Goal: Transaction & Acquisition: Subscribe to service/newsletter

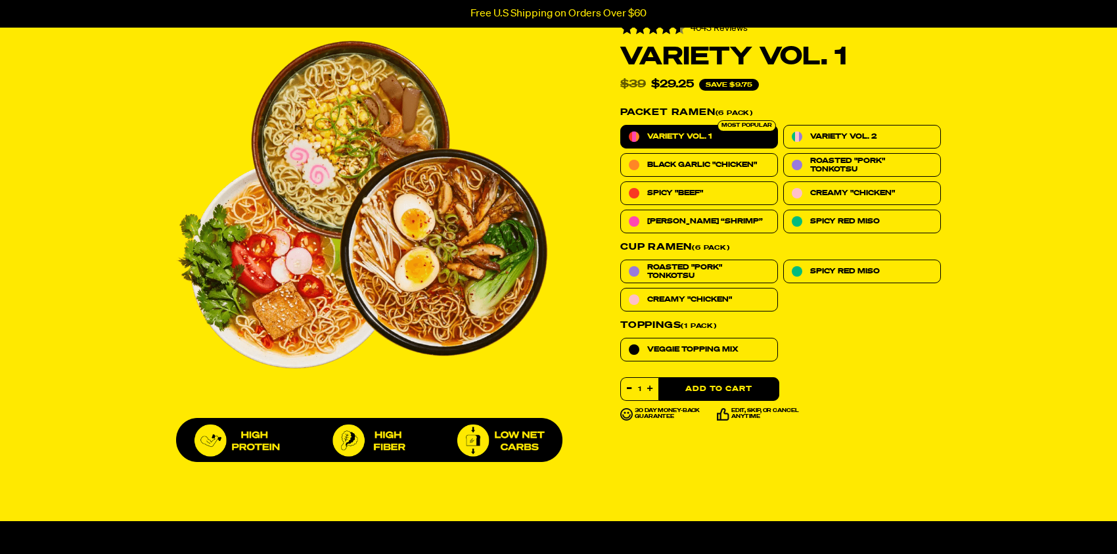
scroll to position [526, 0]
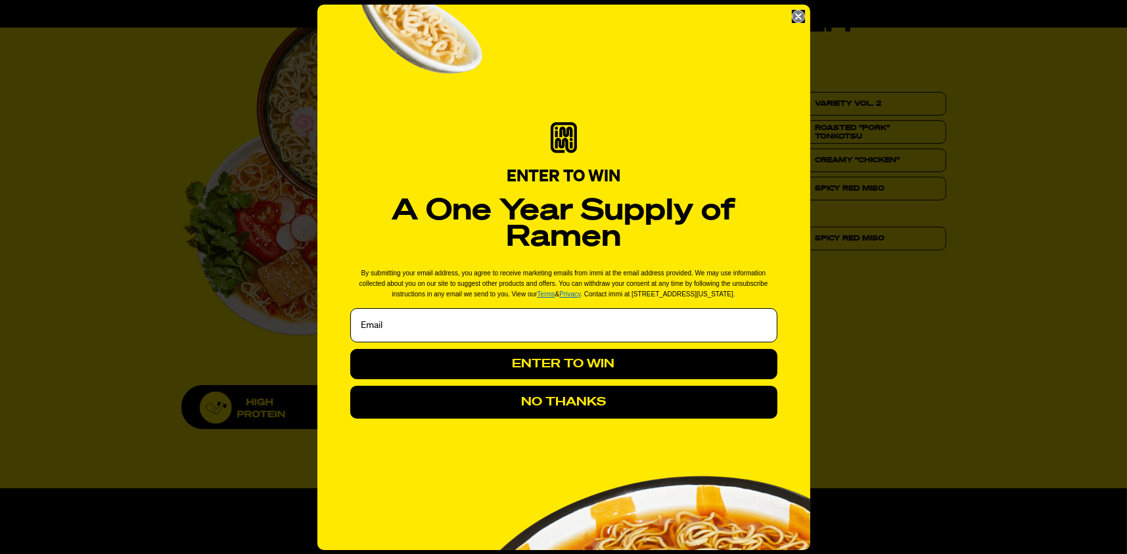
click at [799, 16] on icon "Close dialog" at bounding box center [797, 16] width 5 height 5
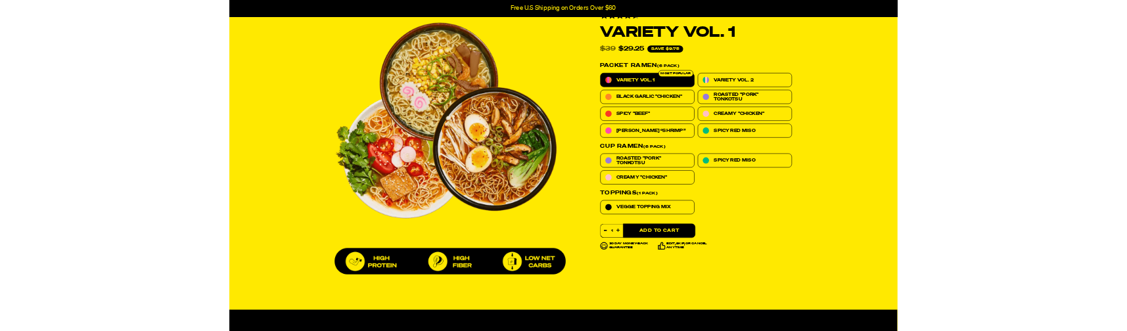
scroll to position [526, 0]
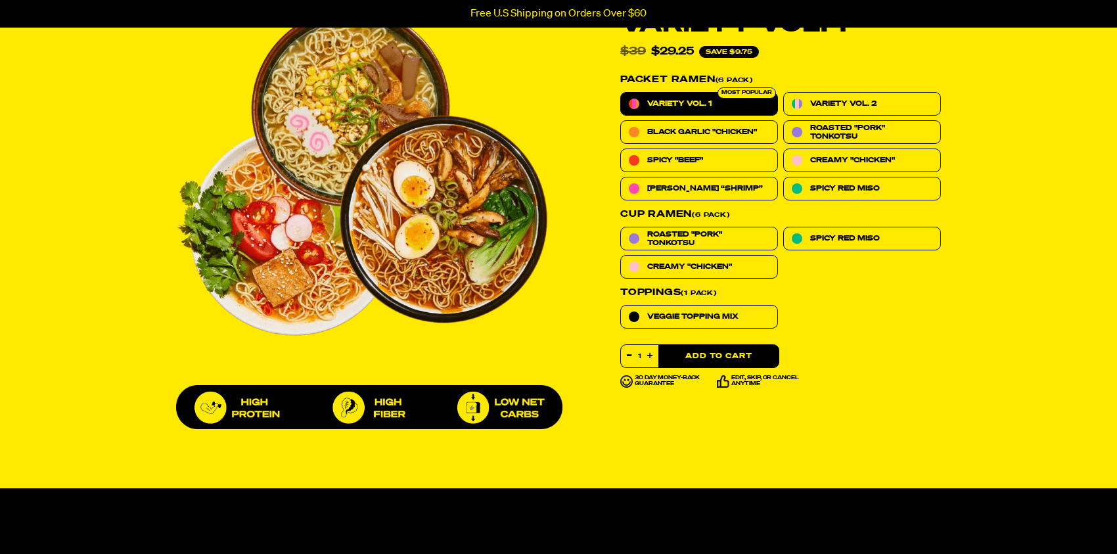
click at [718, 349] on button "Add to Cart" at bounding box center [718, 356] width 121 height 24
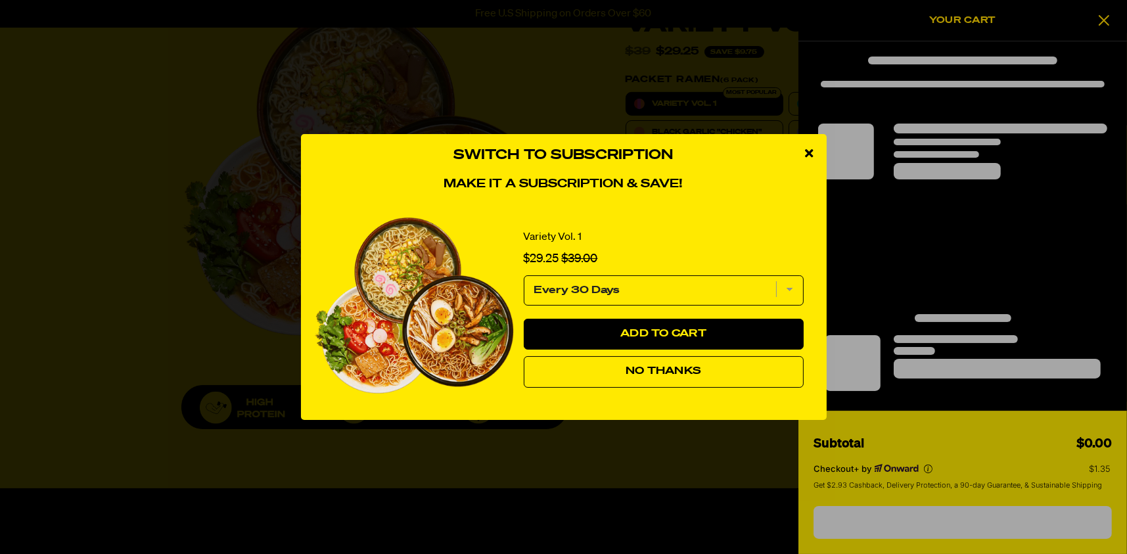
select select "Every 30 Days"
select select "1991016499"
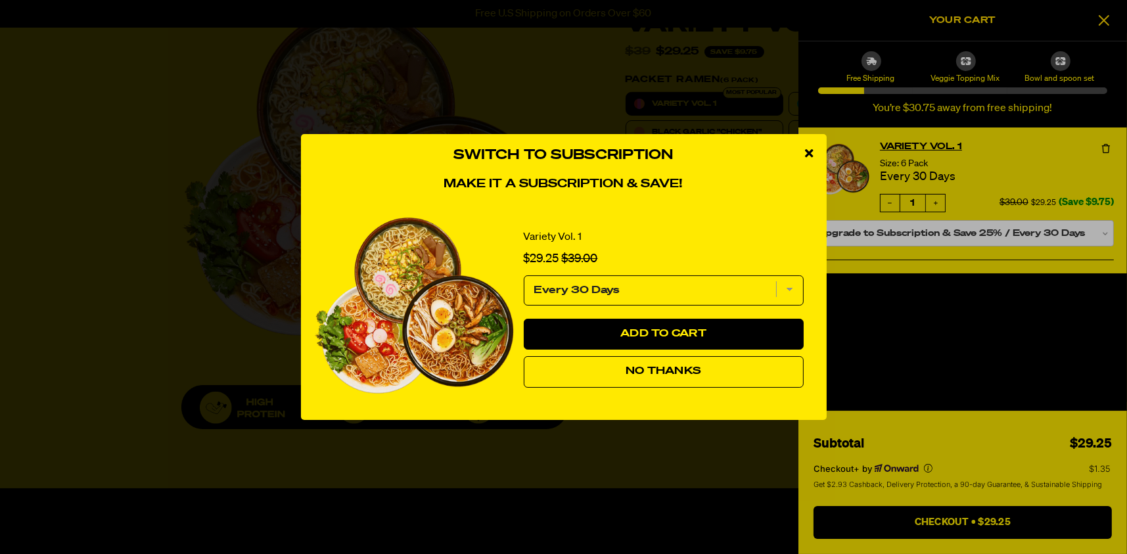
click at [809, 151] on icon "close modal" at bounding box center [809, 153] width 8 height 12
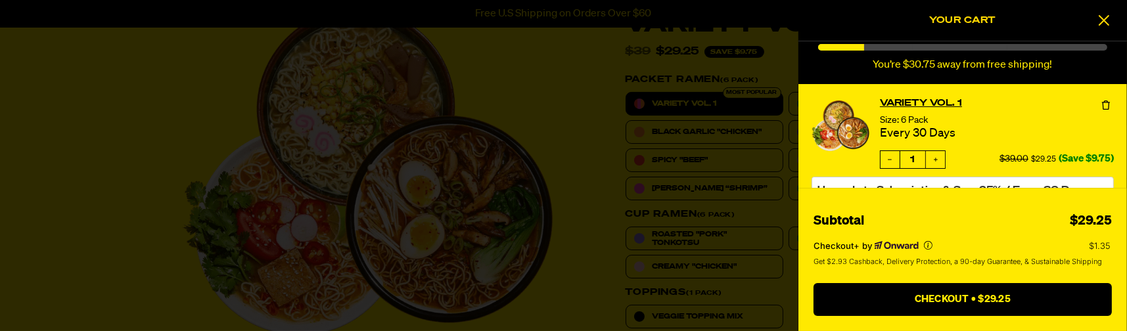
scroll to position [66, 0]
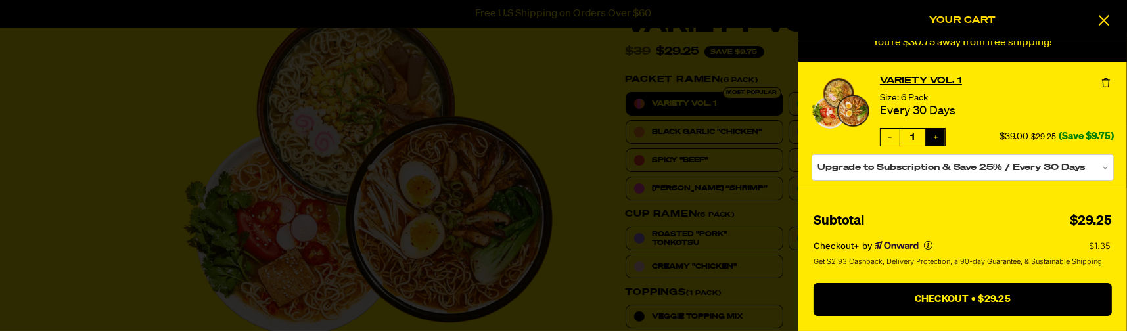
click at [935, 134] on icon "Increase quantity" at bounding box center [935, 137] width 8 height 8
click at [934, 132] on button "Increase quantity" at bounding box center [935, 137] width 19 height 17
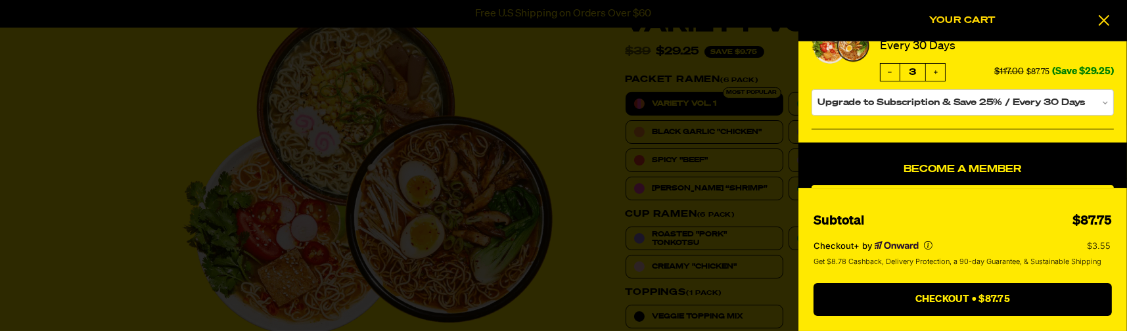
scroll to position [131, 0]
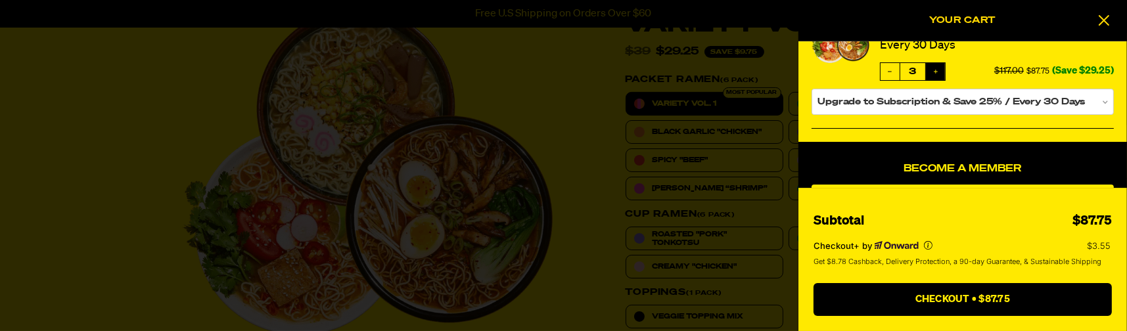
click at [941, 72] on button "Increase quantity" at bounding box center [935, 71] width 19 height 17
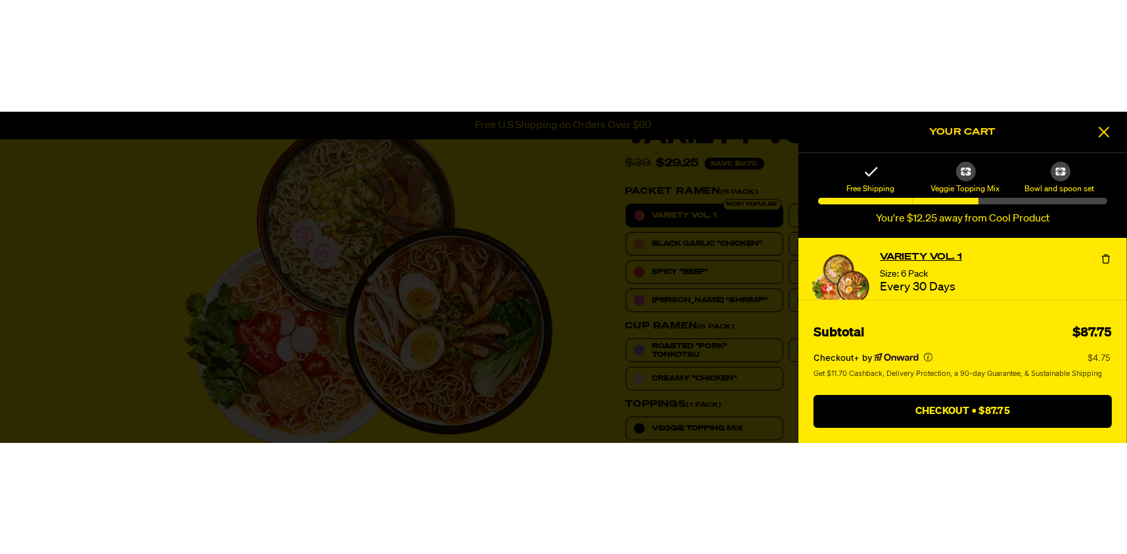
scroll to position [0, 0]
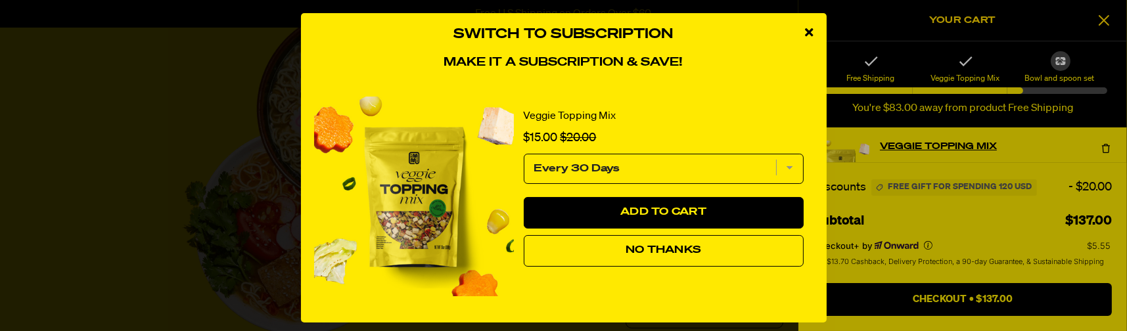
click at [805, 33] on icon "close modal" at bounding box center [809, 32] width 8 height 12
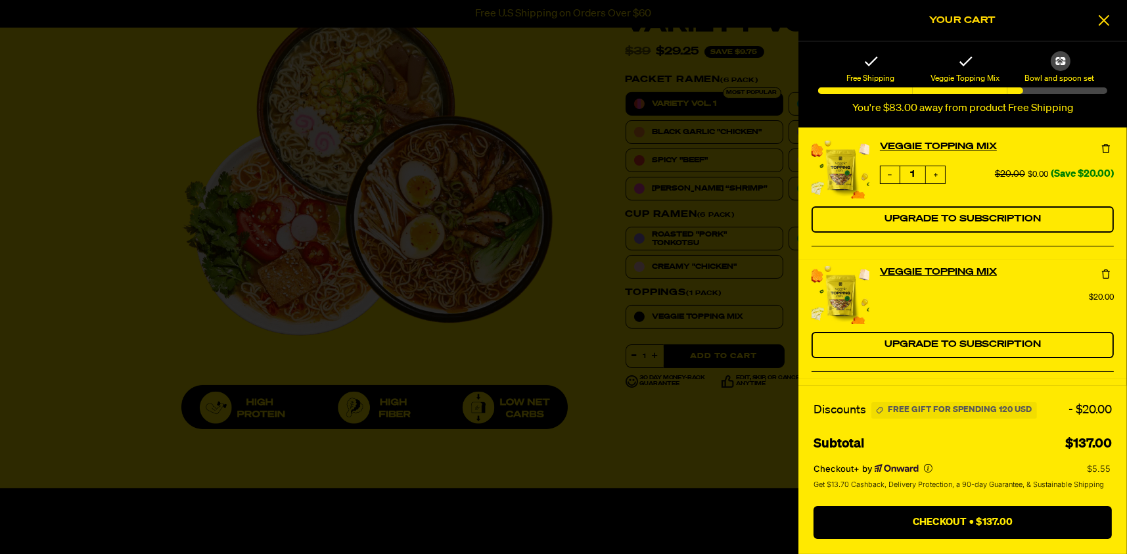
drag, startPoint x: 1059, startPoint y: 66, endPoint x: 1090, endPoint y: 60, distance: 31.3
click at [1090, 60] on div "Bowl and spoon set" at bounding box center [1093, 61] width 87 height 20
click at [1103, 18] on icon at bounding box center [1103, 20] width 13 height 16
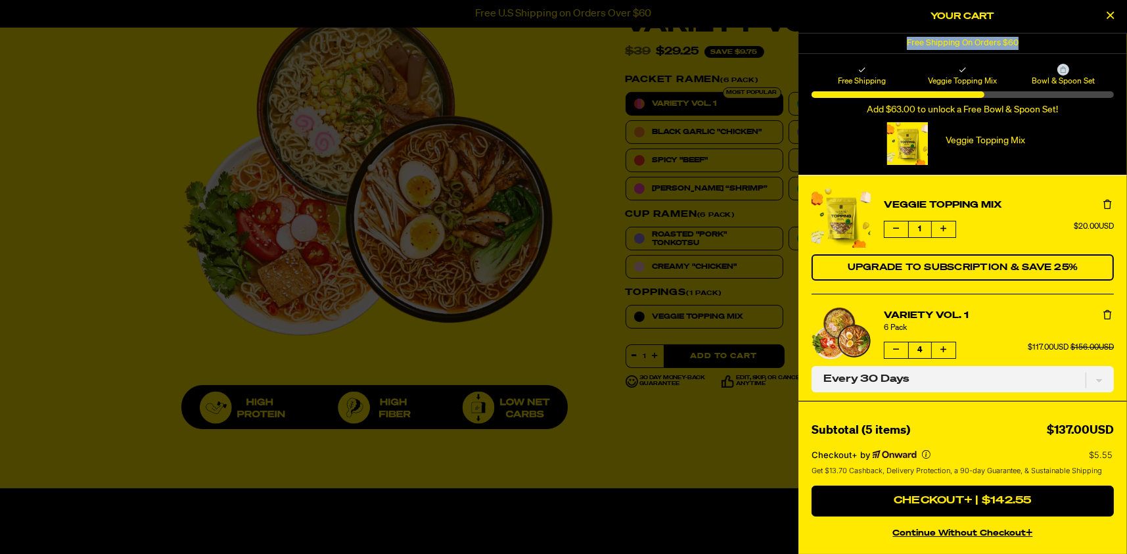
drag, startPoint x: 1021, startPoint y: 41, endPoint x: 906, endPoint y: 41, distance: 115.0
click at [906, 41] on div "Free Shipping On Orders $60" at bounding box center [962, 44] width 328 height 20
click at [1024, 51] on div "Free Shipping On Orders $60" at bounding box center [962, 44] width 328 height 20
drag, startPoint x: 1025, startPoint y: 41, endPoint x: 905, endPoint y: 43, distance: 120.9
click at [905, 43] on div "Free Shipping On Orders $60" at bounding box center [962, 44] width 328 height 20
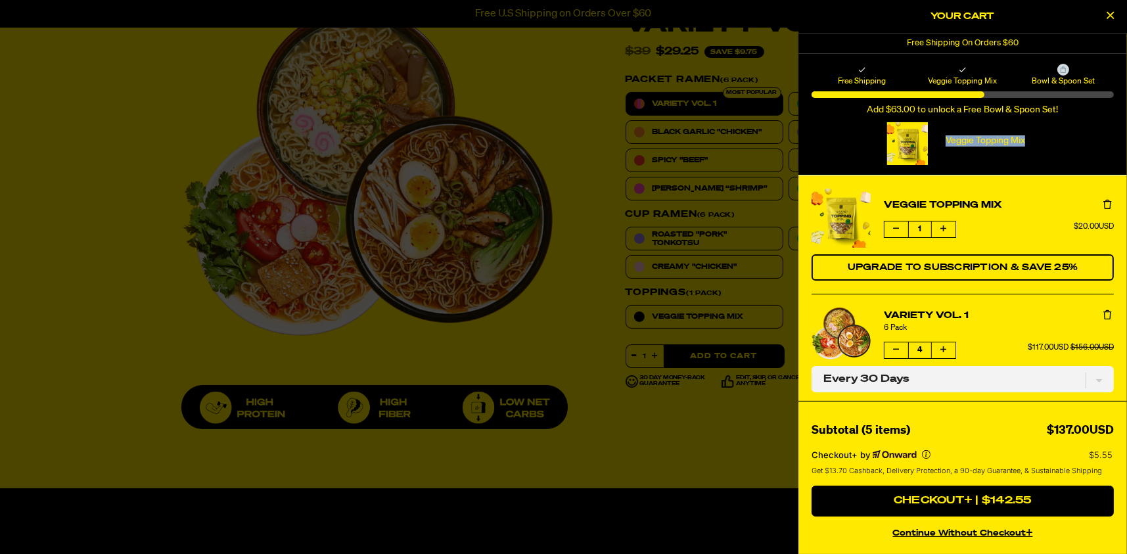
drag, startPoint x: 1037, startPoint y: 138, endPoint x: 880, endPoint y: 145, distance: 157.8
click at [880, 145] on div "Veggie Topping Mix Remove Veggie Topping Mix Default Title from Cart" at bounding box center [962, 143] width 302 height 43
click at [1110, 14] on icon "Close Cart" at bounding box center [1110, 15] width 7 height 12
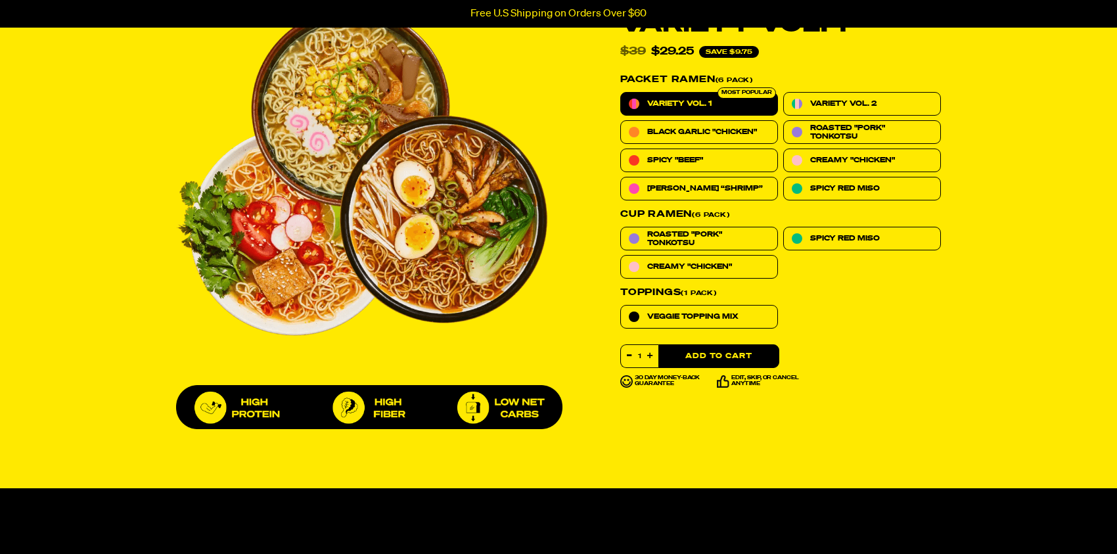
click at [699, 353] on button "Add to Cart" at bounding box center [718, 356] width 121 height 24
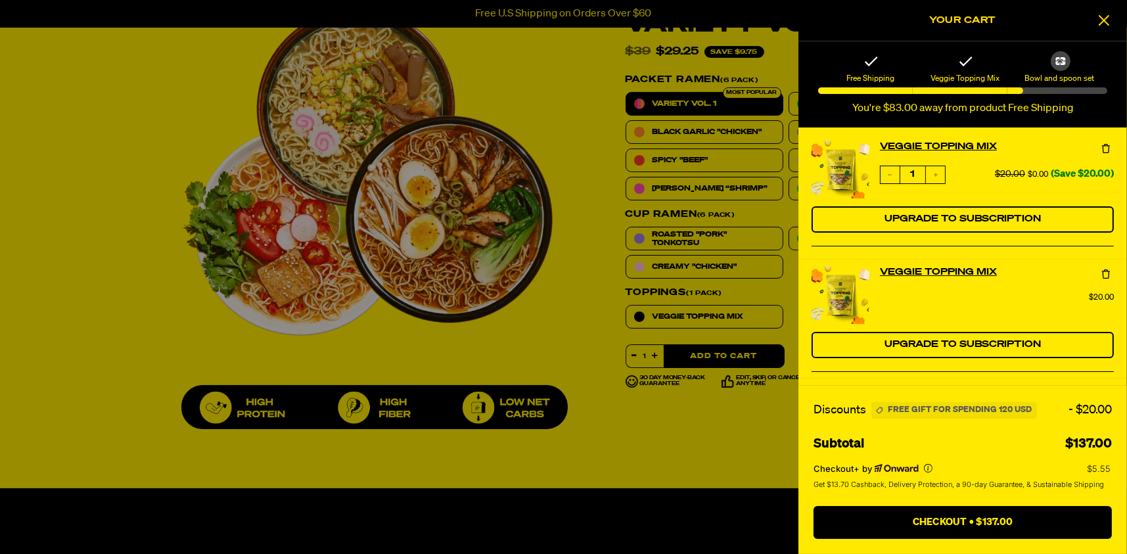
type input "5"
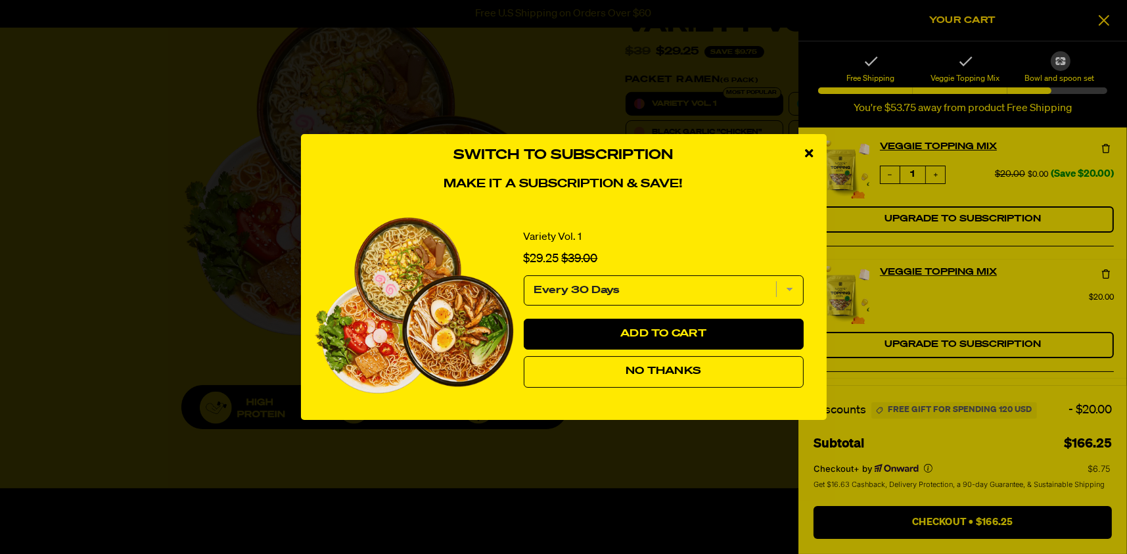
click at [807, 150] on icon "close modal" at bounding box center [809, 153] width 8 height 12
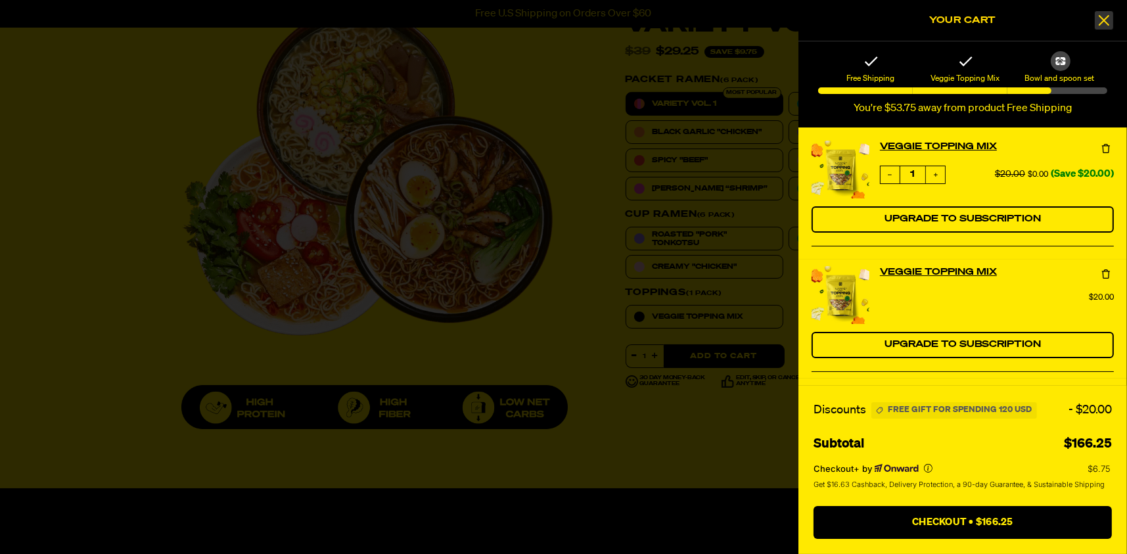
click at [1104, 18] on icon at bounding box center [1103, 20] width 13 height 16
